Goal: Share content

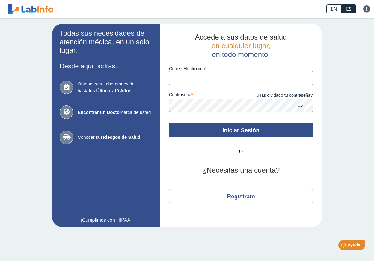
type input "[EMAIL_ADDRESS][DOMAIN_NAME]"
click at [240, 127] on button "Iniciar Sesión" at bounding box center [241, 130] width 144 height 14
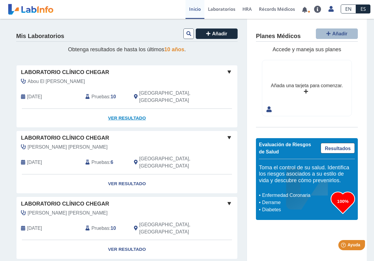
click at [124, 110] on link "Ver Resultado" at bounding box center [126, 118] width 221 height 19
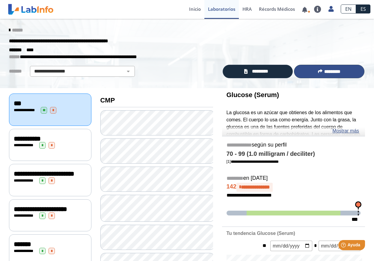
click at [320, 73] on button "*********" at bounding box center [329, 71] width 70 height 13
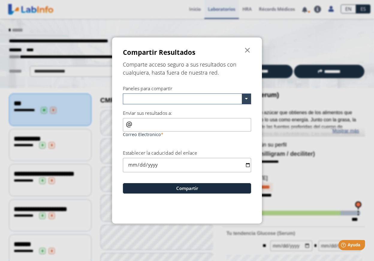
click at [200, 98] on input "text" at bounding box center [183, 99] width 116 height 9
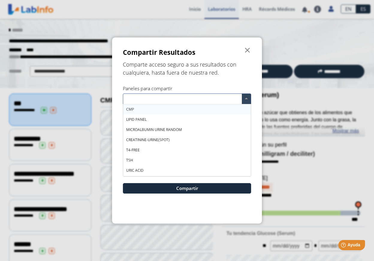
click at [150, 110] on div "CMP" at bounding box center [187, 109] width 128 height 10
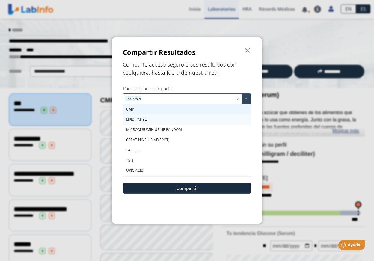
click at [148, 117] on div "LIPID PANEL" at bounding box center [187, 119] width 128 height 10
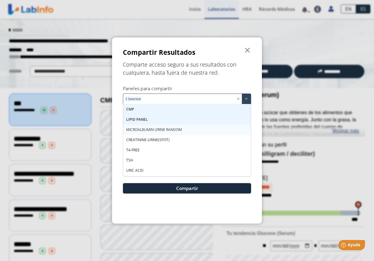
click at [146, 129] on span "MICROALBUMIN URINE RANDOM" at bounding box center [154, 129] width 56 height 5
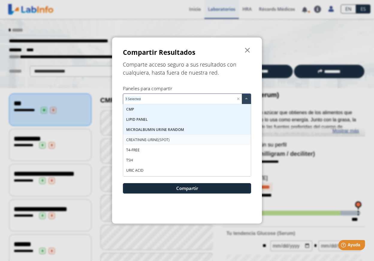
click at [142, 140] on span "CREATININE-URINE(SPOT)" at bounding box center [147, 139] width 43 height 5
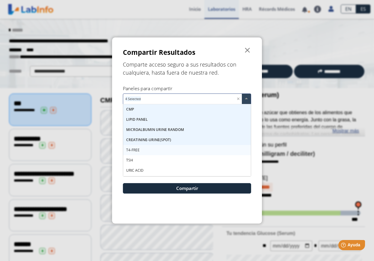
click at [139, 149] on span "T4-FREE" at bounding box center [132, 149] width 13 height 5
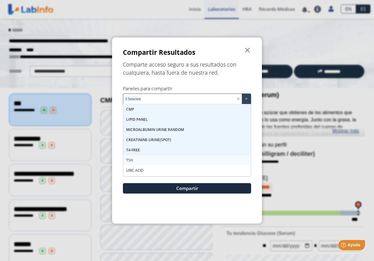
click at [135, 158] on div "TSH" at bounding box center [187, 160] width 128 height 10
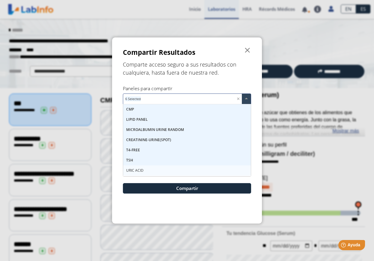
click at [137, 168] on span "URIC ACID" at bounding box center [134, 170] width 17 height 5
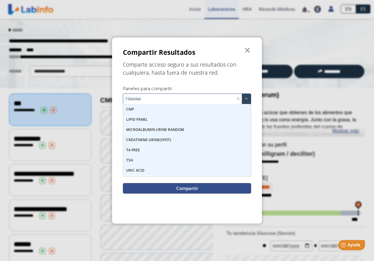
click at [221, 185] on button "Compartir" at bounding box center [187, 188] width 128 height 10
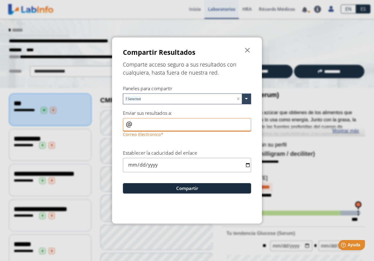
click at [150, 129] on input "Correo Electronico" at bounding box center [187, 124] width 128 height 13
type input "[PERSON_NAME][EMAIL_ADDRESS][PERSON_NAME][DOMAIN_NAME]"
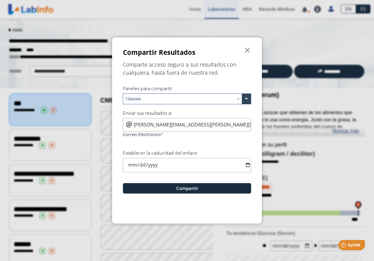
click at [170, 164] on input "date" at bounding box center [187, 165] width 128 height 14
click at [246, 163] on input "date" at bounding box center [187, 165] width 128 height 14
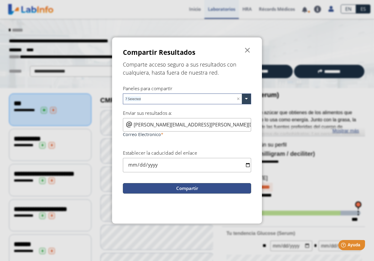
type input "[DATE]"
click at [186, 187] on button "Compartir" at bounding box center [187, 188] width 128 height 10
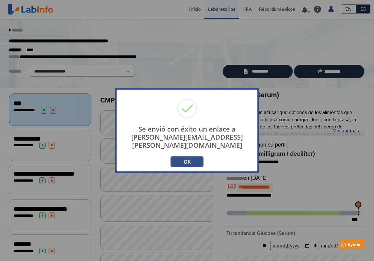
click at [191, 163] on button "OK" at bounding box center [186, 161] width 33 height 10
